Goal: Task Accomplishment & Management: Manage account settings

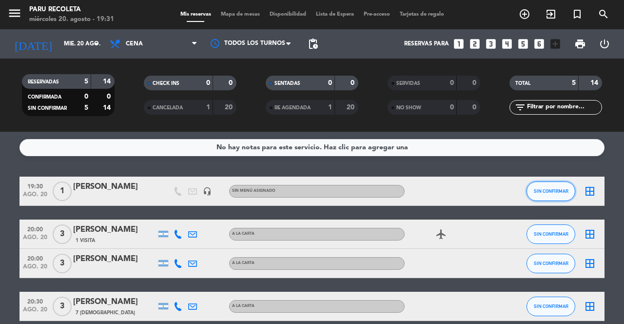
click at [553, 195] on button "SIN CONFIRMAR" at bounding box center [550, 190] width 49 height 19
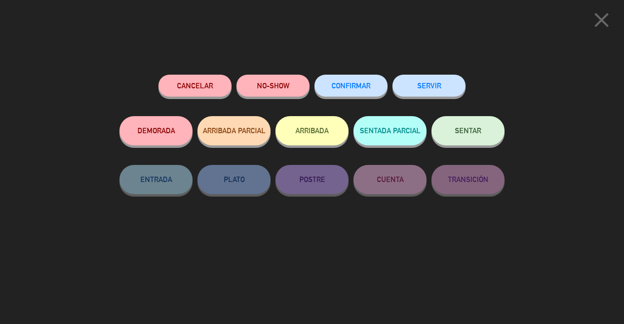
click at [317, 139] on button "ARRIBADA" at bounding box center [311, 130] width 73 height 29
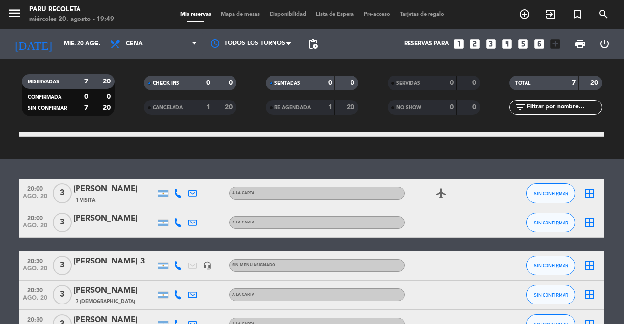
scroll to position [121, 0]
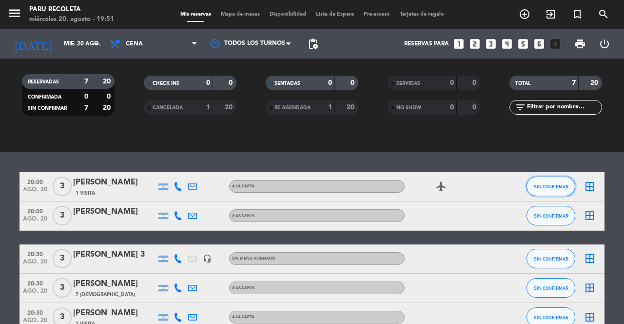
click at [534, 184] on span "SIN CONFIRMAR" at bounding box center [551, 186] width 35 height 5
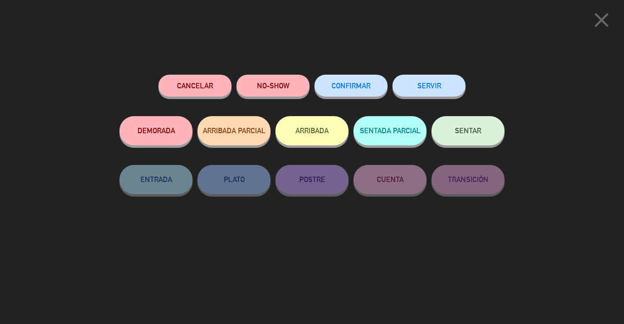
click at [308, 137] on button "ARRIBADA" at bounding box center [311, 130] width 73 height 29
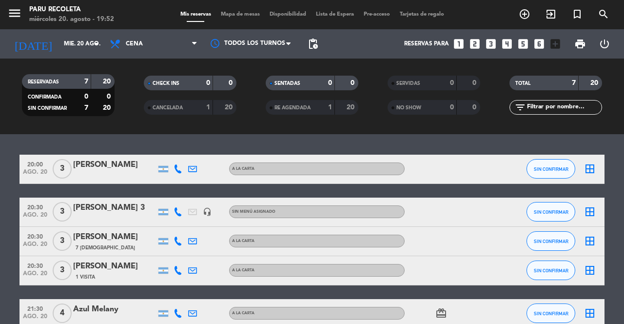
scroll to position [182, 0]
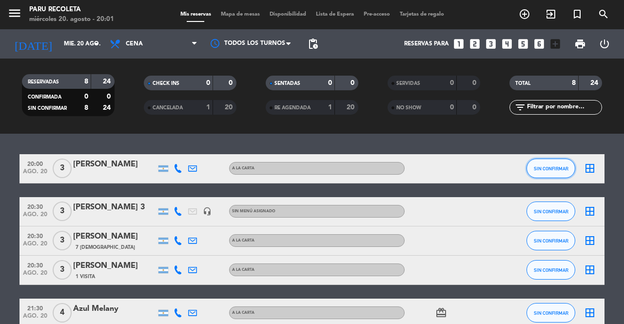
click at [538, 166] on span "SIN CONFIRMAR" at bounding box center [551, 168] width 35 height 5
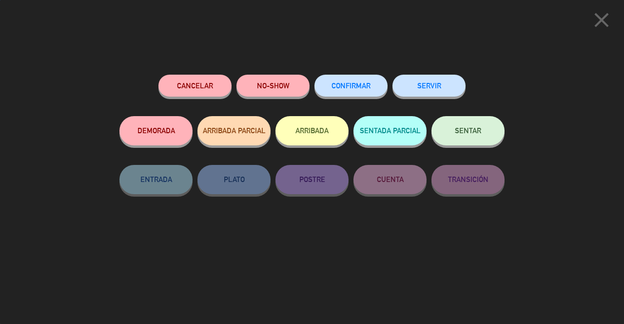
click at [318, 137] on button "ARRIBADA" at bounding box center [311, 130] width 73 height 29
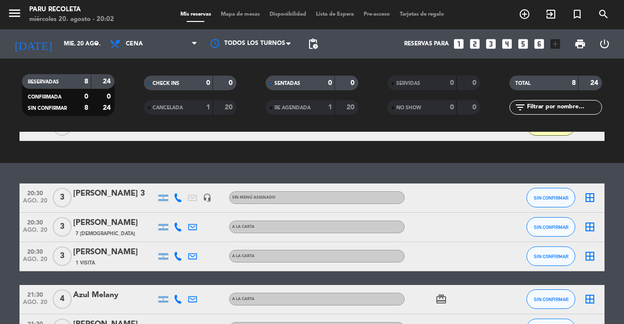
scroll to position [183, 0]
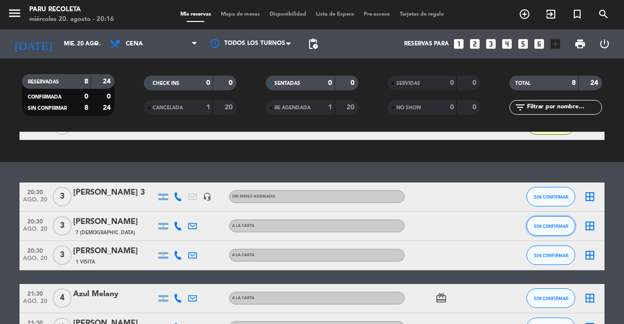
click at [552, 216] on button "SIN CONFIRMAR" at bounding box center [550, 225] width 49 height 19
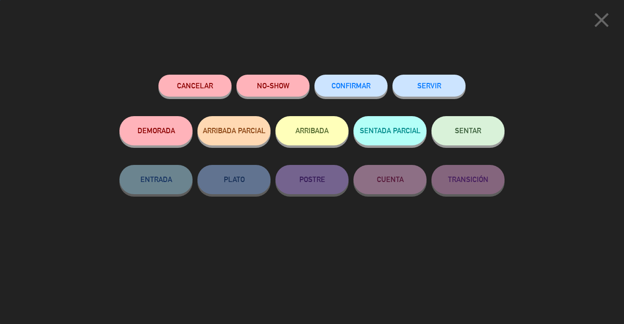
click at [327, 127] on button "ARRIBADA" at bounding box center [311, 130] width 73 height 29
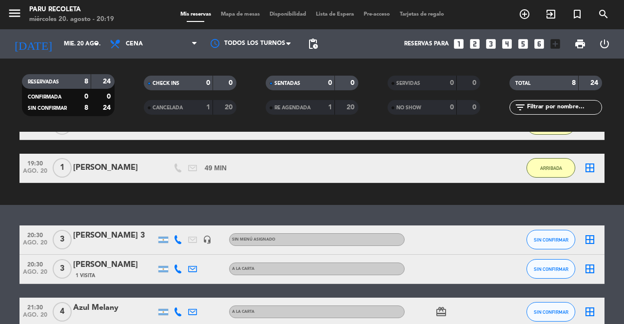
click at [175, 264] on icon at bounding box center [177, 268] width 9 height 9
click at [132, 168] on div "No hay notas para este servicio. Haz clic para agregar una exit_to_app CHECK IN…" at bounding box center [312, 228] width 624 height 192
click at [179, 235] on icon at bounding box center [177, 239] width 9 height 9
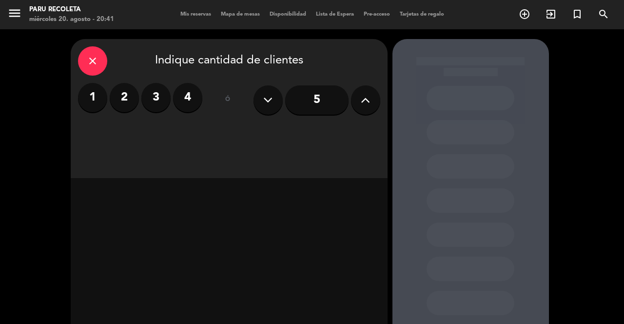
click at [13, 21] on button "menu" at bounding box center [14, 15] width 15 height 18
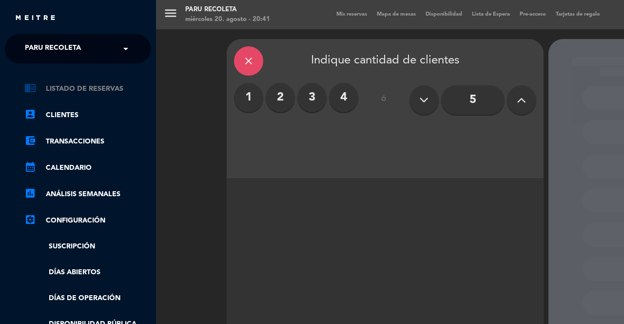
click at [55, 85] on link "chrome_reader_mode Listado de Reservas" at bounding box center [87, 89] width 127 height 12
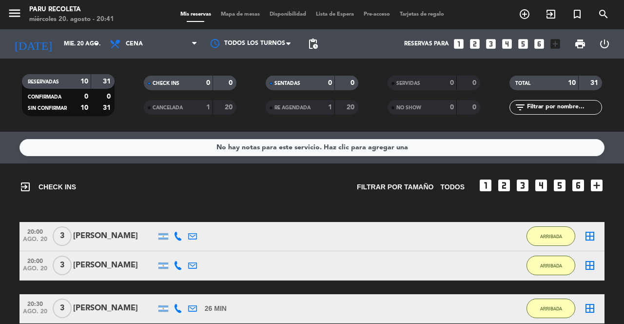
scroll to position [304, 0]
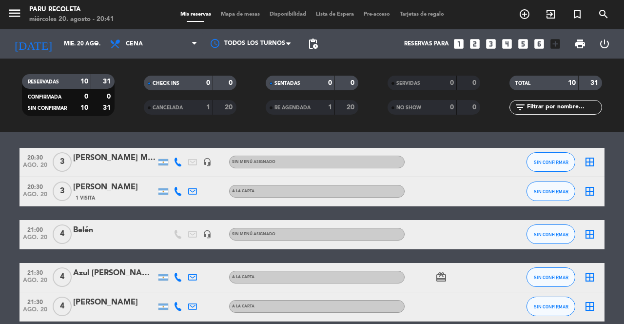
click at [174, 280] on icon at bounding box center [177, 276] width 9 height 9
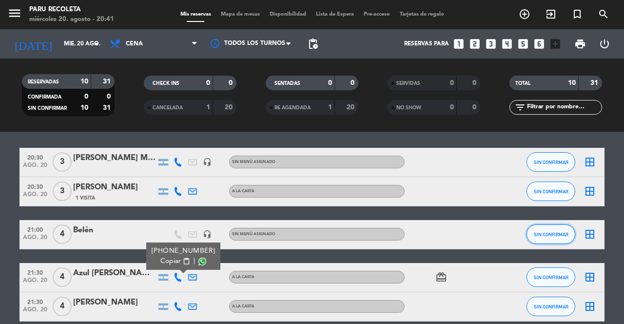
click at [534, 237] on button "SIN CONFIRMAR" at bounding box center [550, 233] width 49 height 19
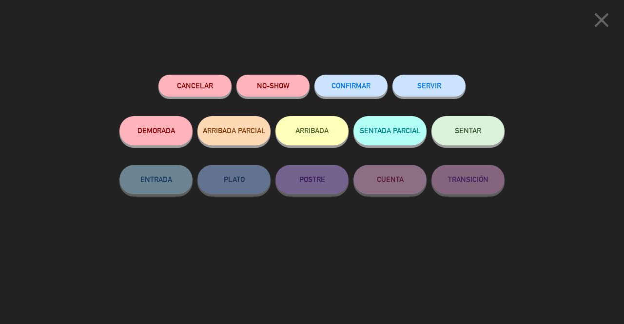
click at [303, 136] on button "ARRIBADA" at bounding box center [311, 130] width 73 height 29
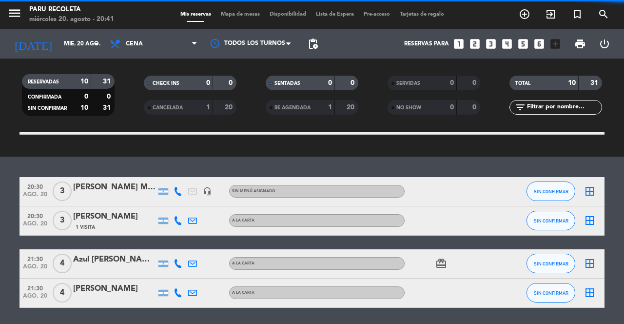
scroll to position [290, 0]
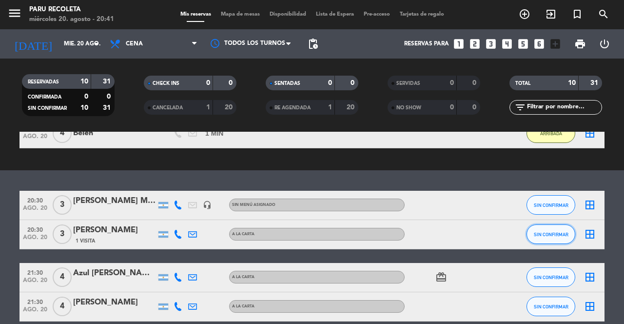
click at [539, 240] on button "SIN CONFIRMAR" at bounding box center [550, 233] width 49 height 19
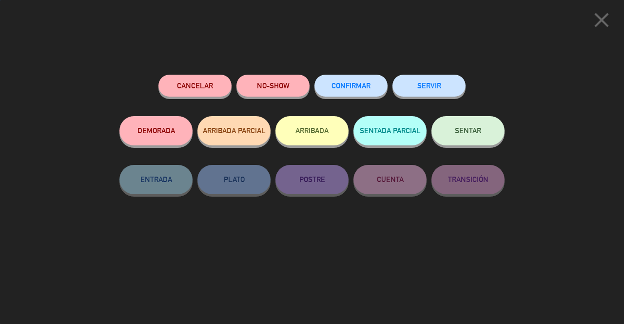
click at [317, 135] on button "ARRIBADA" at bounding box center [311, 130] width 73 height 29
click at [300, 139] on button "ARRIBADA" at bounding box center [311, 130] width 73 height 29
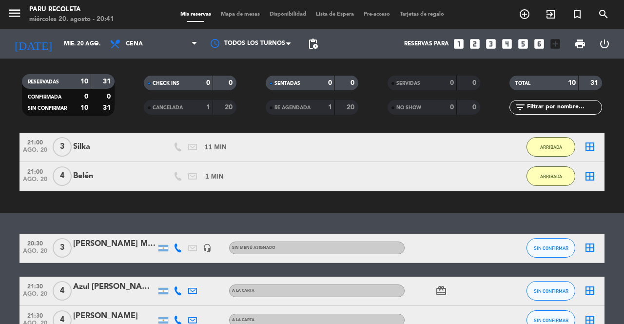
scroll to position [304, 0]
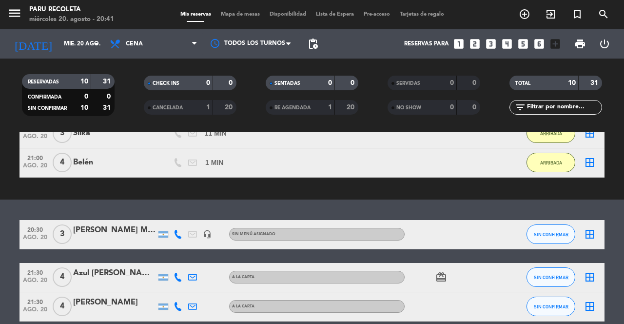
click at [181, 281] on icon at bounding box center [177, 276] width 9 height 9
click at [177, 309] on icon at bounding box center [177, 306] width 9 height 9
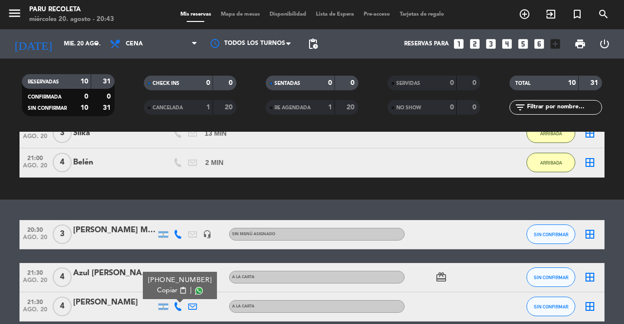
scroll to position [47, 0]
click at [541, 274] on span "SIN CONFIRMAR" at bounding box center [551, 276] width 35 height 5
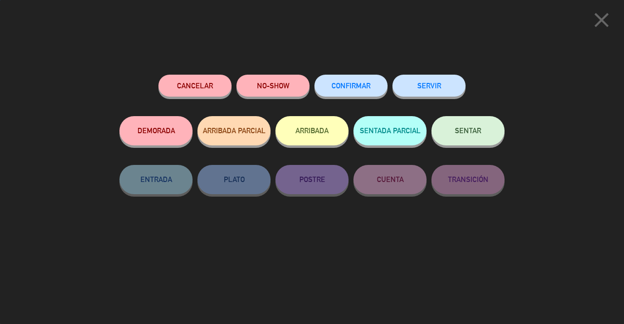
click at [352, 94] on button "CONFIRMAR" at bounding box center [350, 86] width 73 height 22
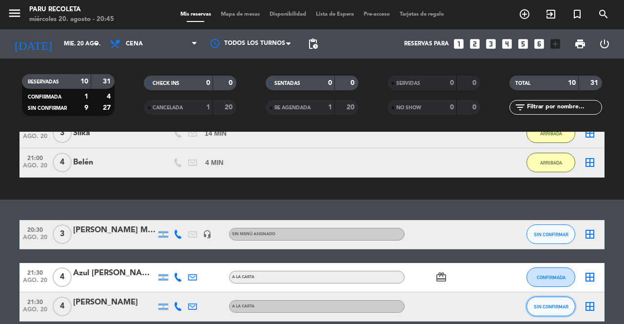
click at [542, 296] on button "SIN CONFIRMAR" at bounding box center [550, 305] width 49 height 19
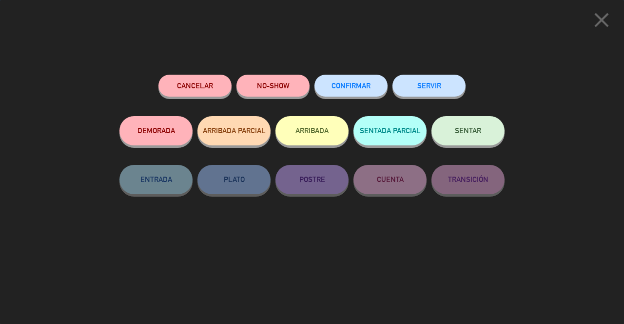
click at [185, 92] on button "Cancelar" at bounding box center [194, 86] width 73 height 22
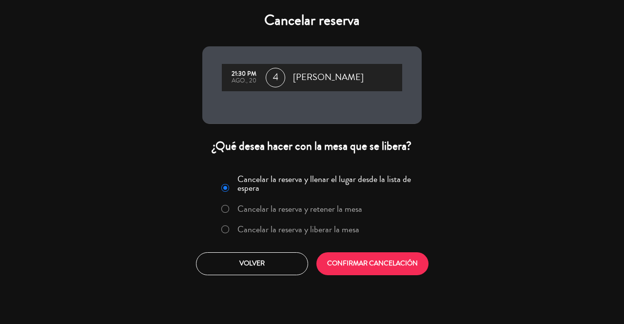
scroll to position [344, 0]
click at [344, 262] on button "CONFIRMAR CANCELACIÓN" at bounding box center [372, 263] width 112 height 23
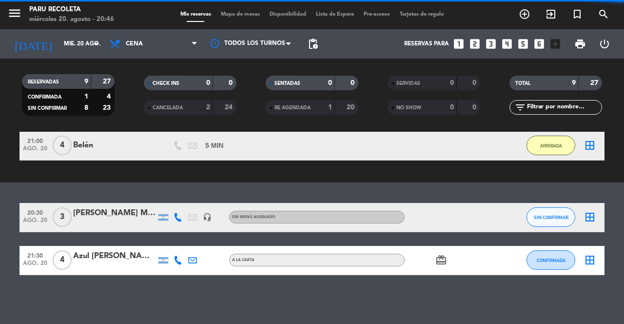
scroll to position [274, 0]
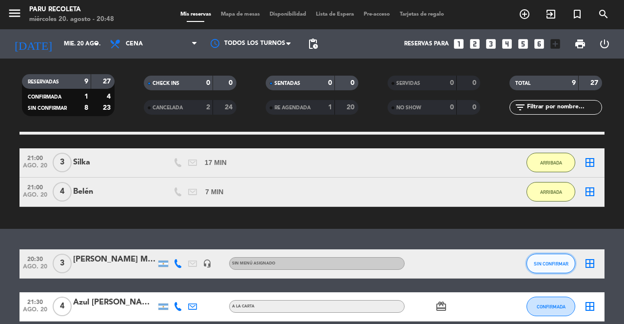
click at [539, 253] on button "SIN CONFIRMAR" at bounding box center [550, 262] width 49 height 19
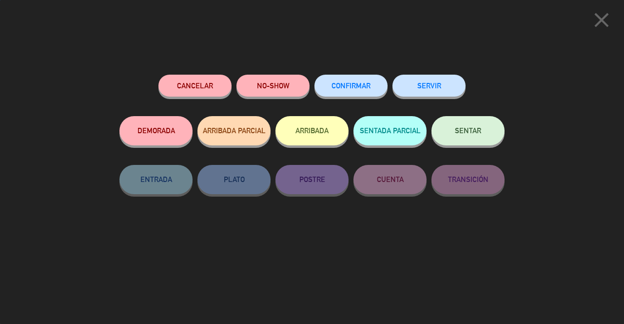
click at [305, 143] on button "ARRIBADA" at bounding box center [311, 130] width 73 height 29
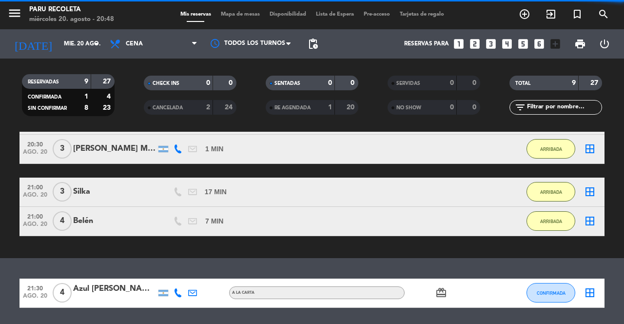
scroll to position [261, 0]
